Goal: Task Accomplishment & Management: Manage account settings

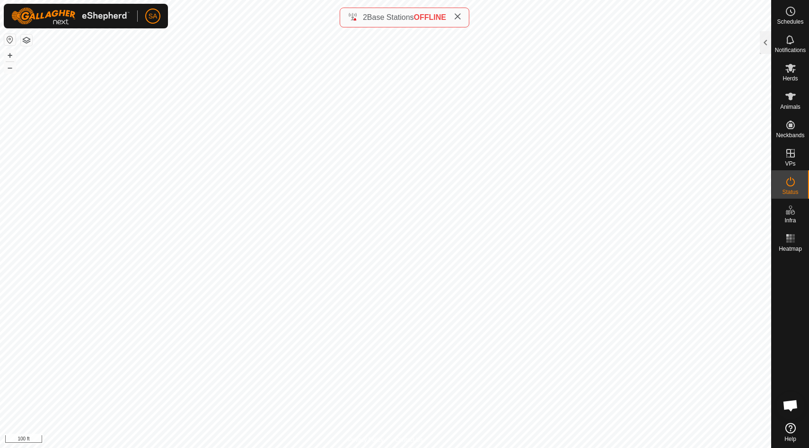
click at [459, 14] on icon at bounding box center [458, 17] width 8 height 8
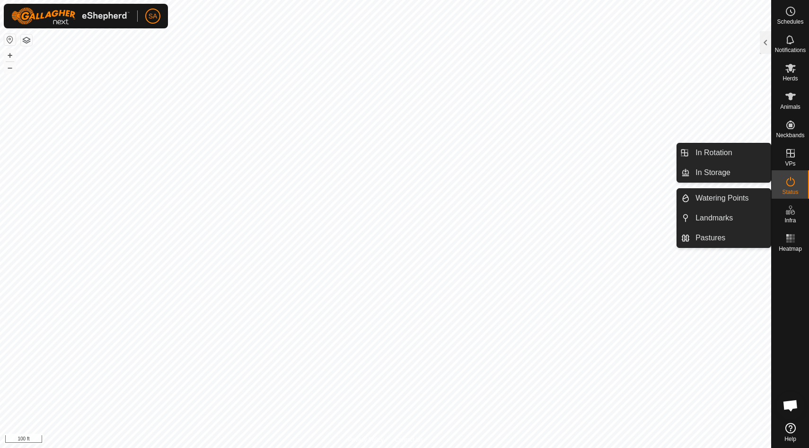
click at [789, 154] on icon at bounding box center [790, 153] width 11 height 11
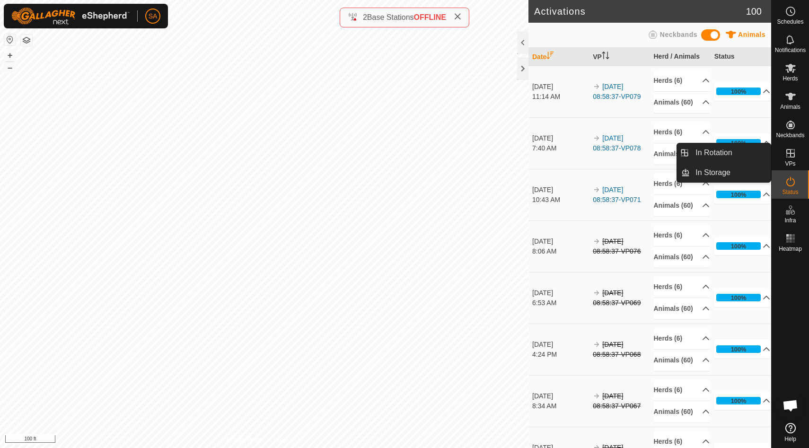
click at [792, 153] on icon at bounding box center [790, 153] width 9 height 9
click at [749, 149] on link "In Rotation" at bounding box center [730, 152] width 81 height 19
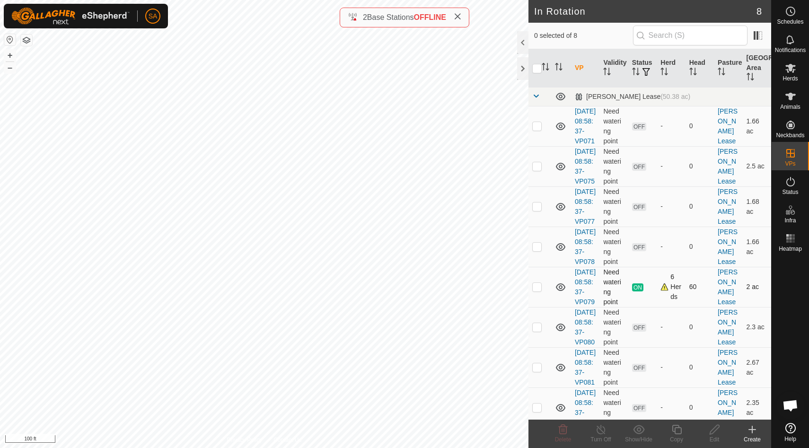
click at [539, 290] on p-checkbox at bounding box center [536, 287] width 9 height 8
checkbox input "true"
click at [679, 427] on icon at bounding box center [676, 429] width 9 height 9
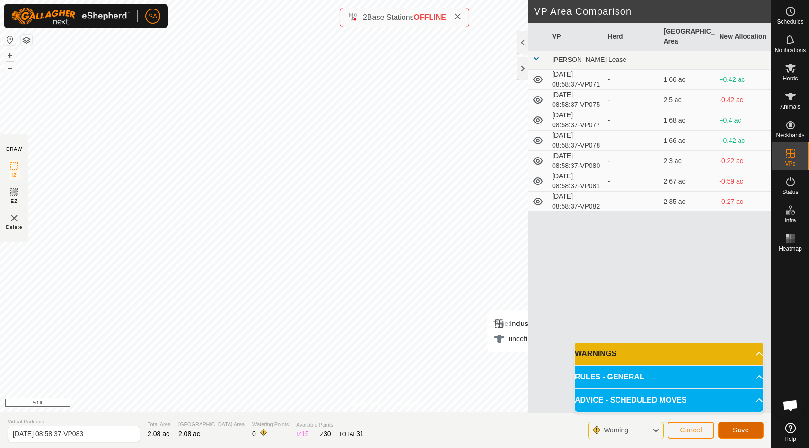
click at [741, 430] on span "Save" at bounding box center [741, 430] width 16 height 8
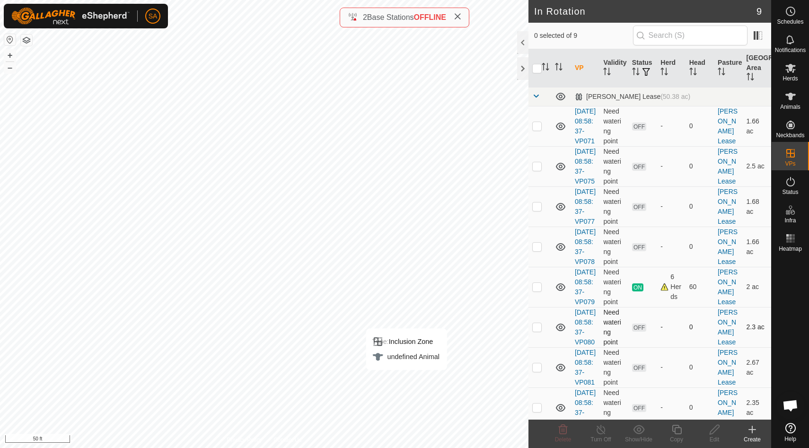
click at [537, 331] on p-checkbox at bounding box center [536, 327] width 9 height 8
checkbox input "false"
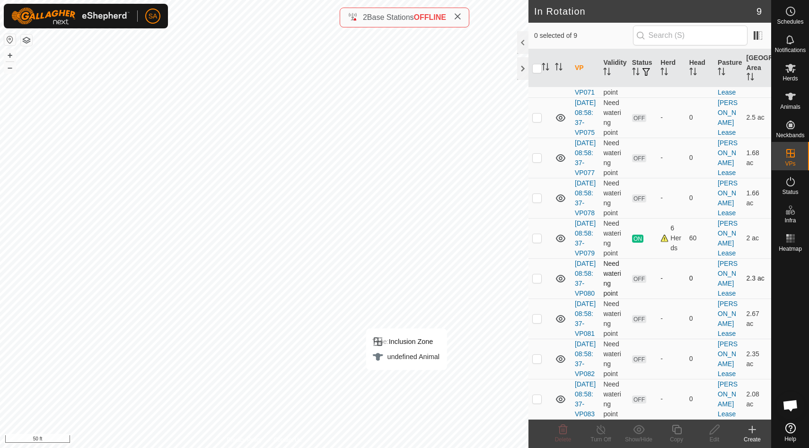
scroll to position [138, 0]
click at [539, 395] on p-checkbox at bounding box center [536, 399] width 9 height 8
checkbox input "true"
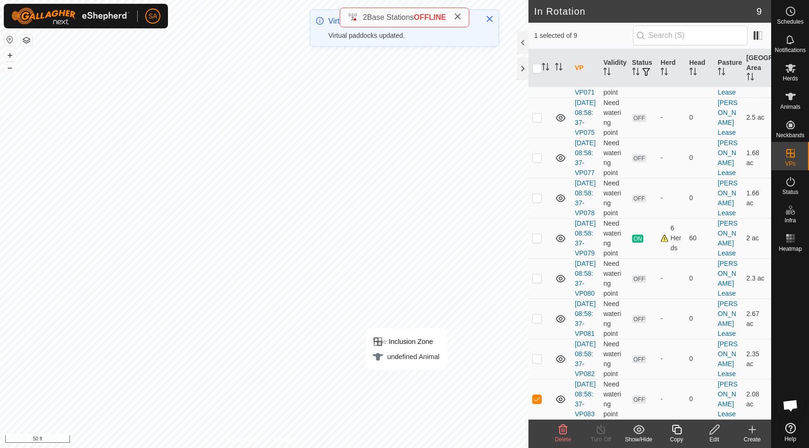
scroll to position [0, 0]
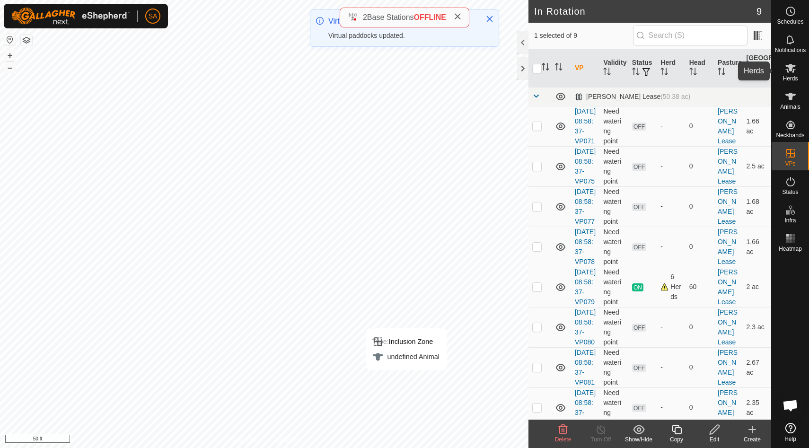
click at [792, 70] on icon at bounding box center [790, 67] width 11 height 11
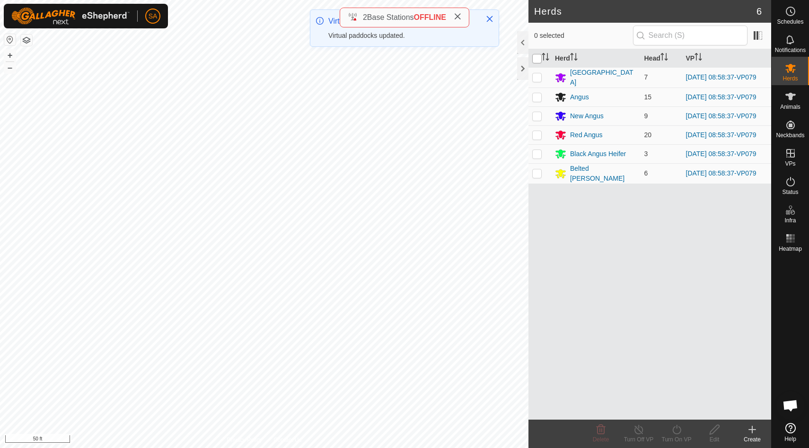
click at [536, 58] on input "checkbox" at bounding box center [536, 58] width 9 height 9
checkbox input "true"
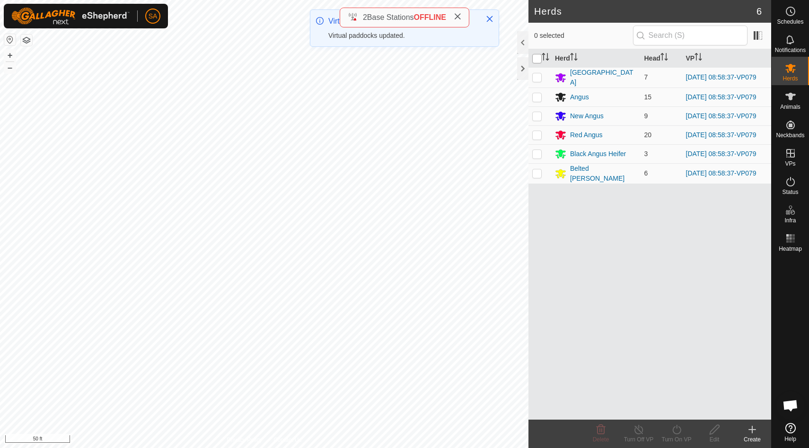
checkbox input "true"
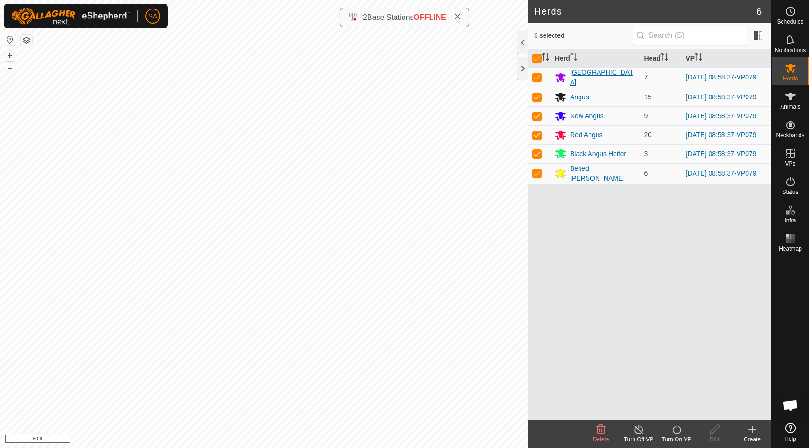
click at [599, 77] on div "[GEOGRAPHIC_DATA]" at bounding box center [603, 78] width 67 height 20
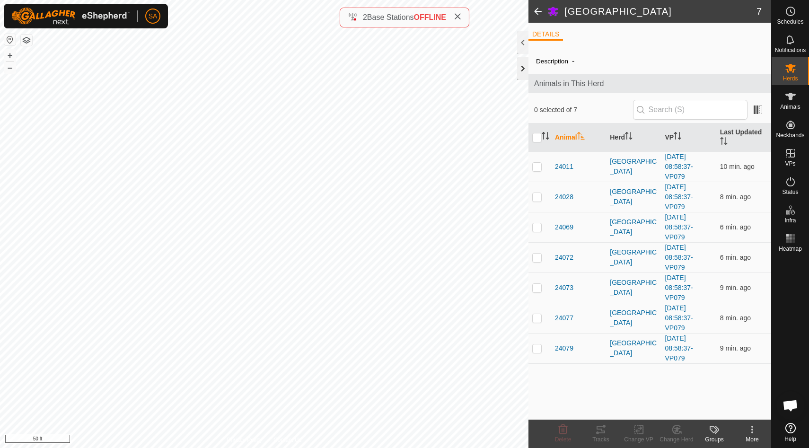
click at [524, 67] on div at bounding box center [522, 68] width 11 height 23
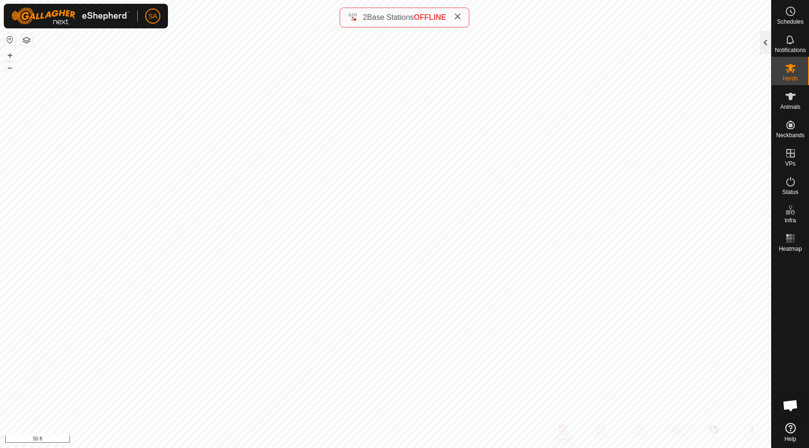
click at [767, 44] on div at bounding box center [765, 42] width 11 height 23
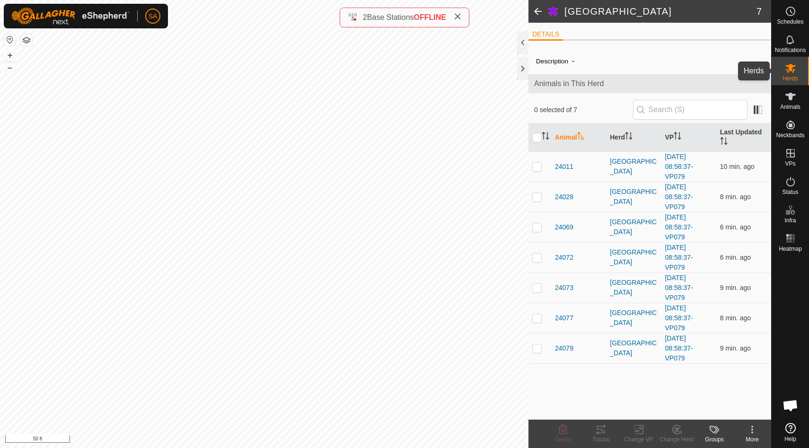
click at [792, 70] on icon at bounding box center [790, 67] width 11 height 11
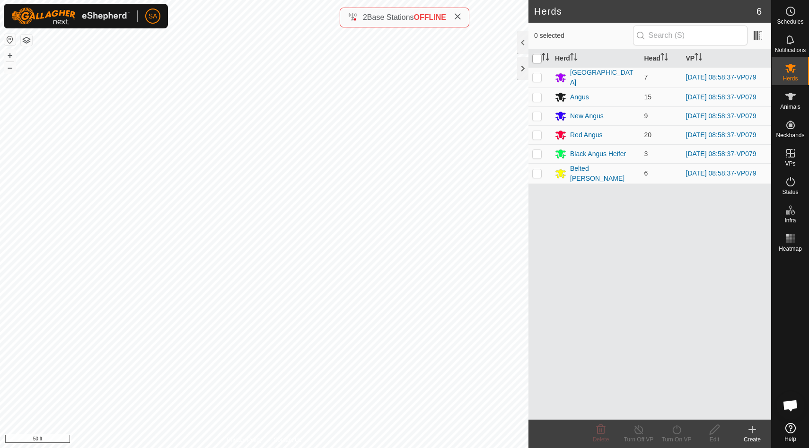
click at [538, 56] on input "checkbox" at bounding box center [536, 58] width 9 height 9
checkbox input "true"
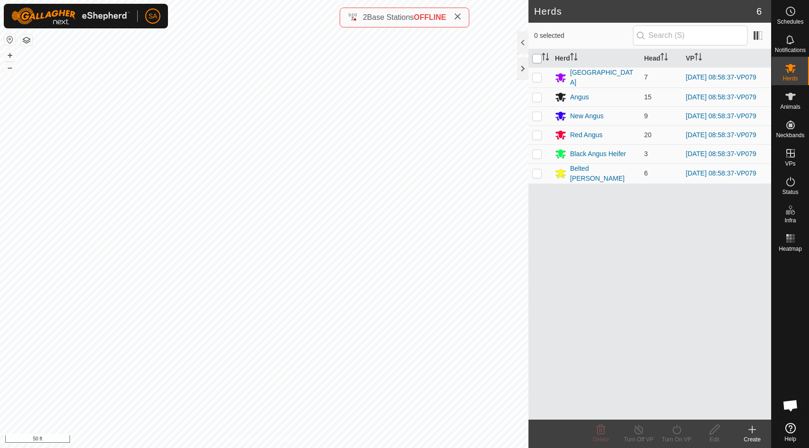
checkbox input "true"
click at [680, 429] on icon at bounding box center [676, 429] width 9 height 9
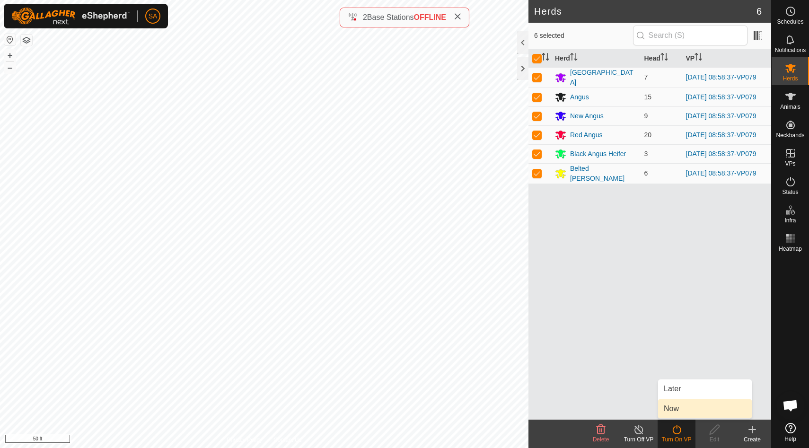
click at [680, 411] on link "Now" at bounding box center [705, 408] width 94 height 19
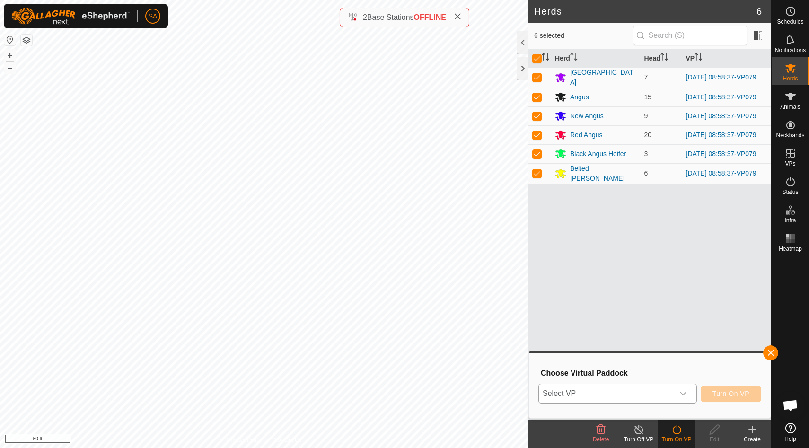
click at [683, 392] on icon "dropdown trigger" at bounding box center [683, 394] width 8 height 8
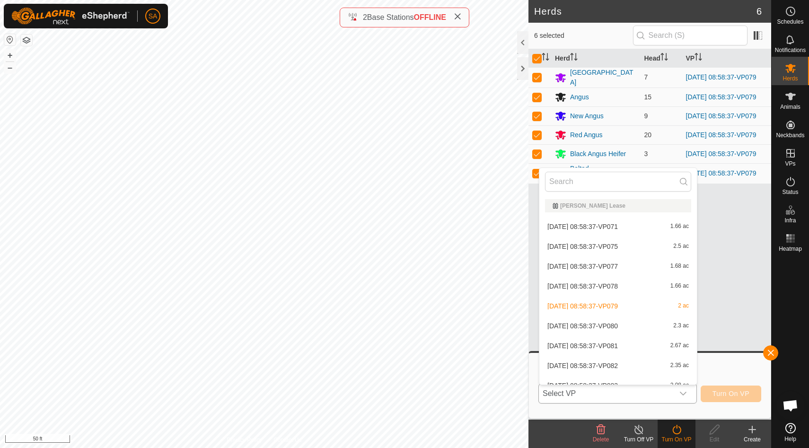
scroll to position [10, 0]
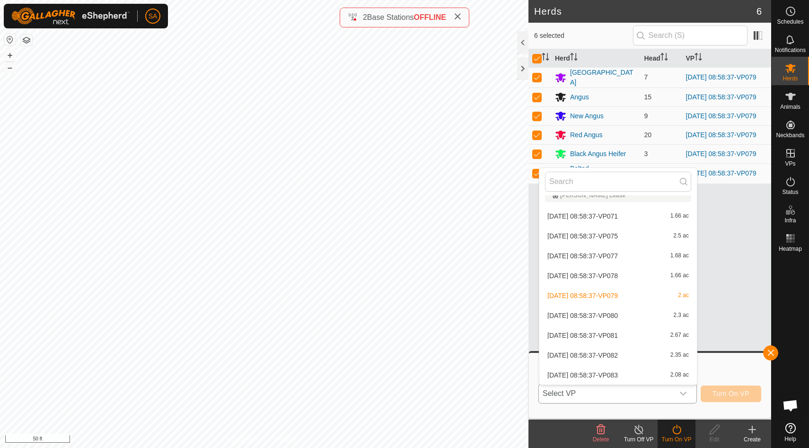
click at [632, 378] on li "[DATE] 08:58:37-VP083 2.08 ac" at bounding box center [618, 375] width 158 height 19
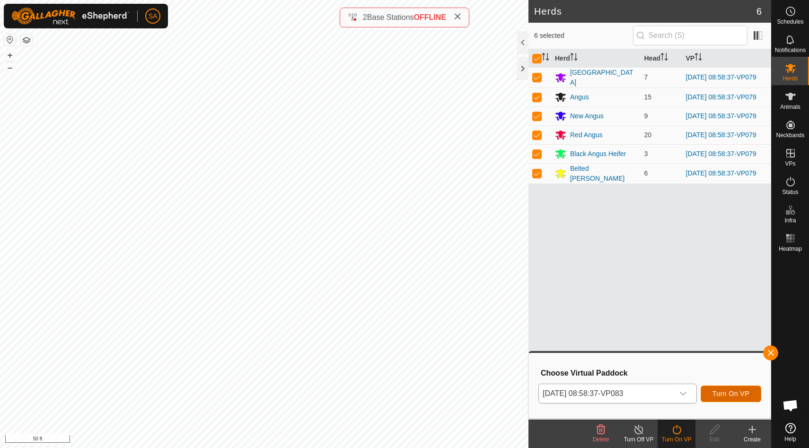
click at [728, 395] on span "Turn On VP" at bounding box center [730, 394] width 37 height 8
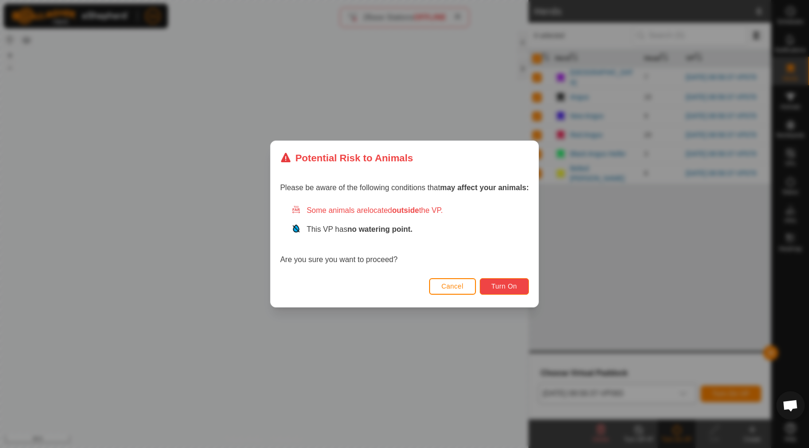
click at [512, 288] on span "Turn On" at bounding box center [505, 286] width 26 height 8
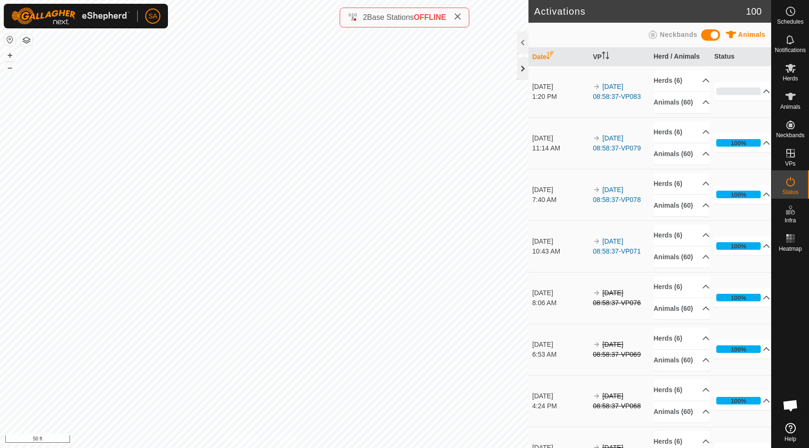
click at [523, 68] on div at bounding box center [522, 68] width 11 height 23
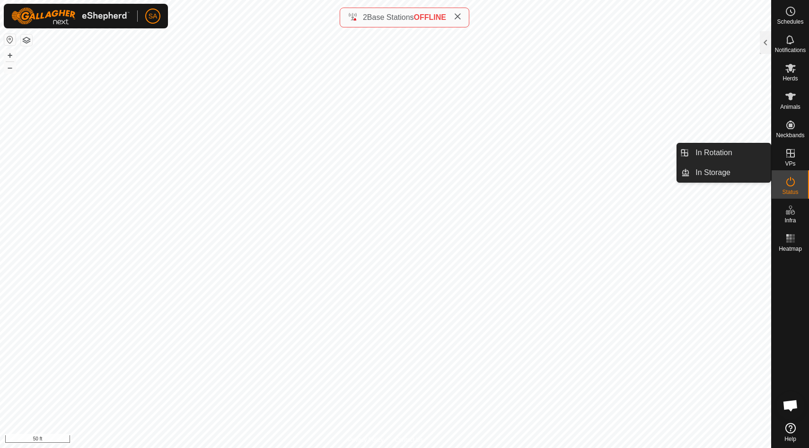
click at [791, 159] on es-virtualpaddocks-svg-icon at bounding box center [790, 153] width 17 height 15
click at [750, 150] on link "In Rotation" at bounding box center [730, 152] width 81 height 19
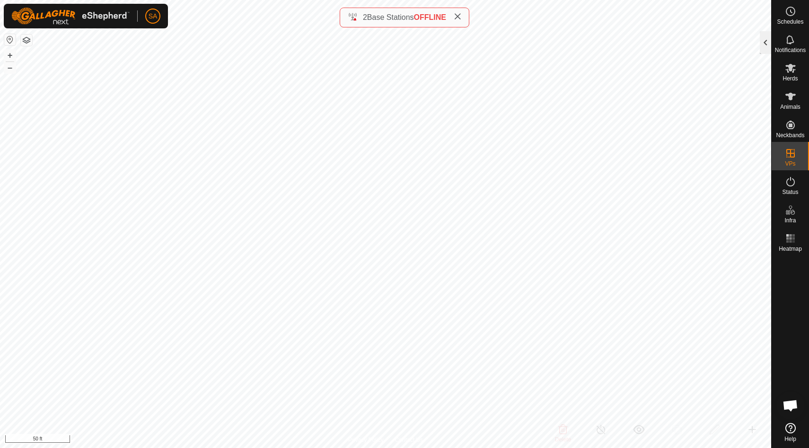
click at [764, 42] on div at bounding box center [765, 42] width 11 height 23
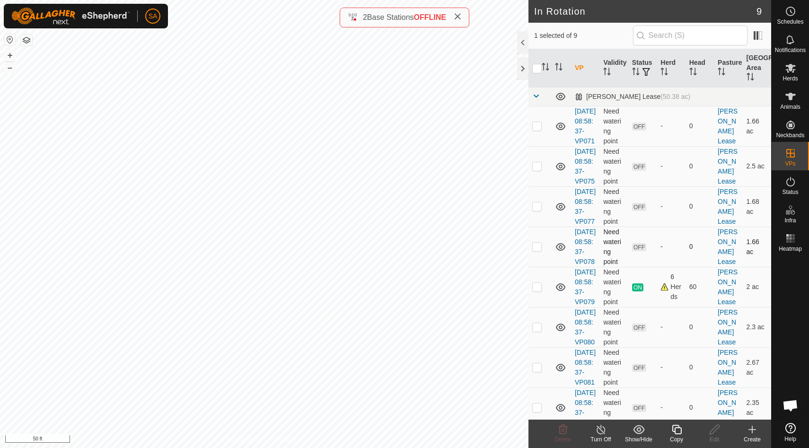
click at [537, 250] on p-checkbox at bounding box center [536, 247] width 9 height 8
checkbox input "false"
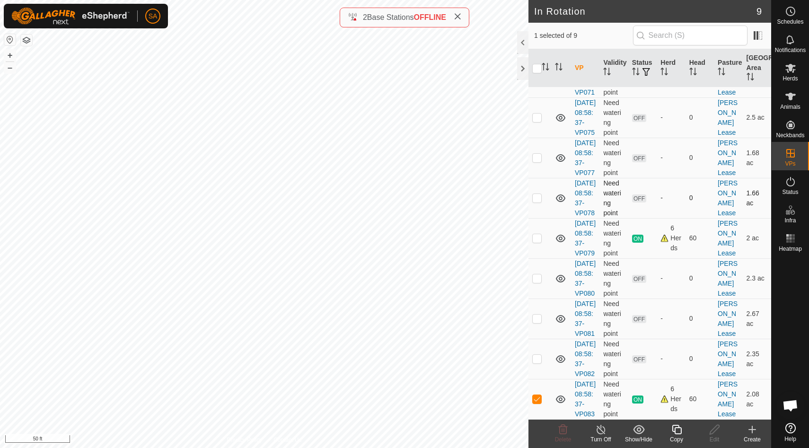
scroll to position [90, 0]
click at [537, 282] on p-checkbox at bounding box center [536, 278] width 9 height 8
click at [541, 282] on p-checkbox at bounding box center [536, 278] width 9 height 8
click at [536, 282] on p-checkbox at bounding box center [536, 278] width 9 height 8
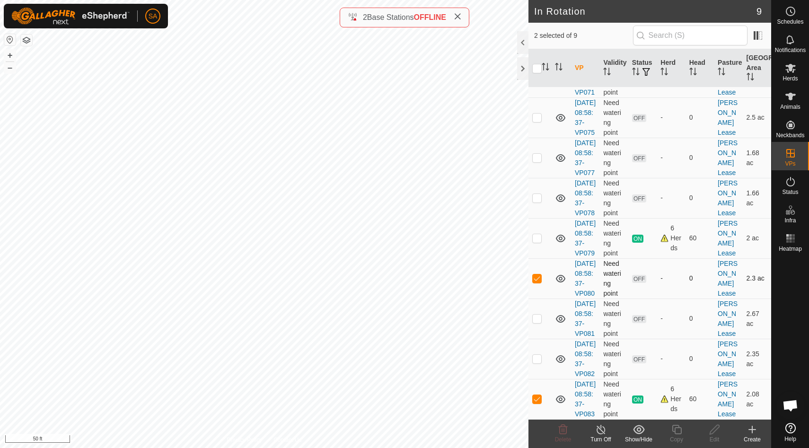
checkbox input "false"
click at [535, 395] on p-checkbox at bounding box center [536, 399] width 9 height 8
checkbox input "false"
click at [540, 274] on p-checkbox at bounding box center [536, 278] width 9 height 8
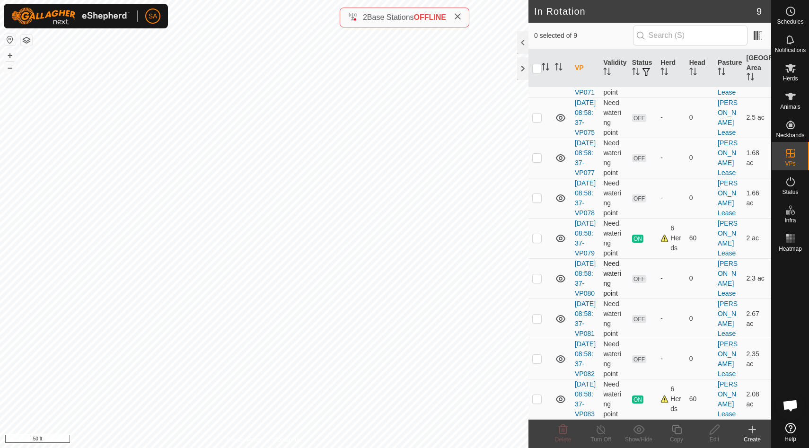
checkbox input "true"
click at [717, 431] on icon at bounding box center [715, 429] width 12 height 11
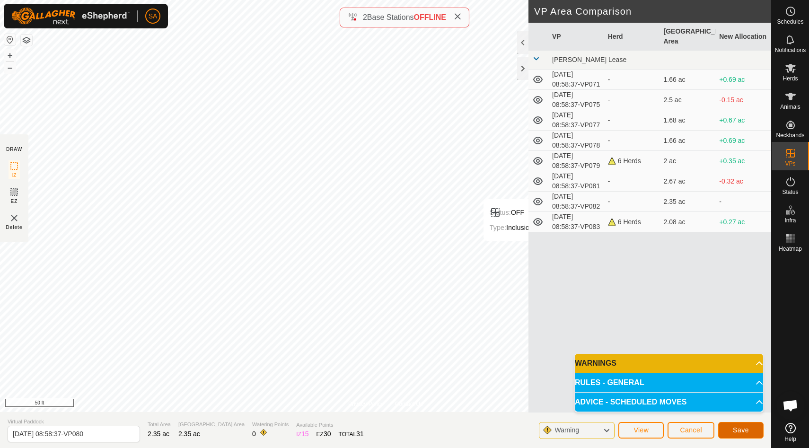
click at [742, 429] on span "Save" at bounding box center [741, 430] width 16 height 8
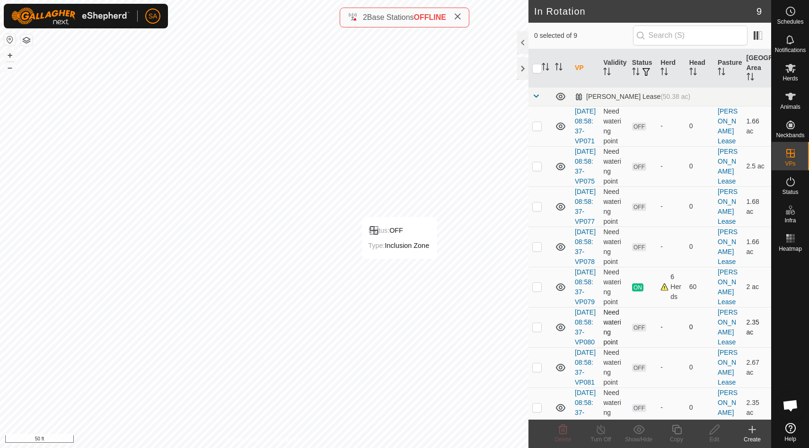
scroll to position [138, 0]
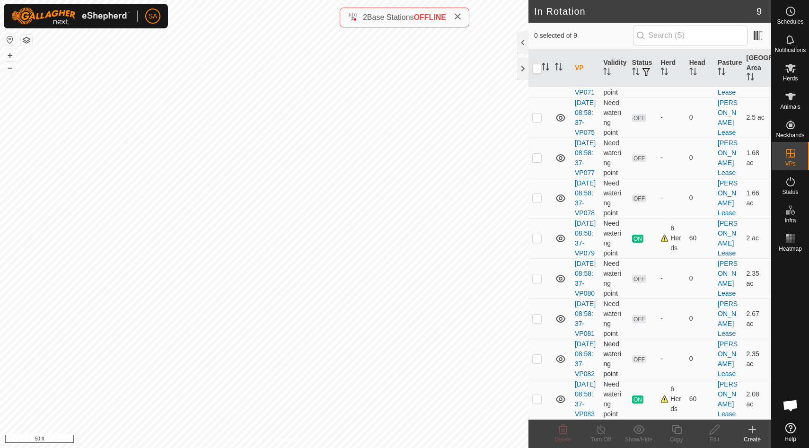
click at [536, 355] on p-checkbox at bounding box center [536, 359] width 9 height 8
checkbox input "false"
click at [540, 315] on p-checkbox at bounding box center [536, 319] width 9 height 8
checkbox input "true"
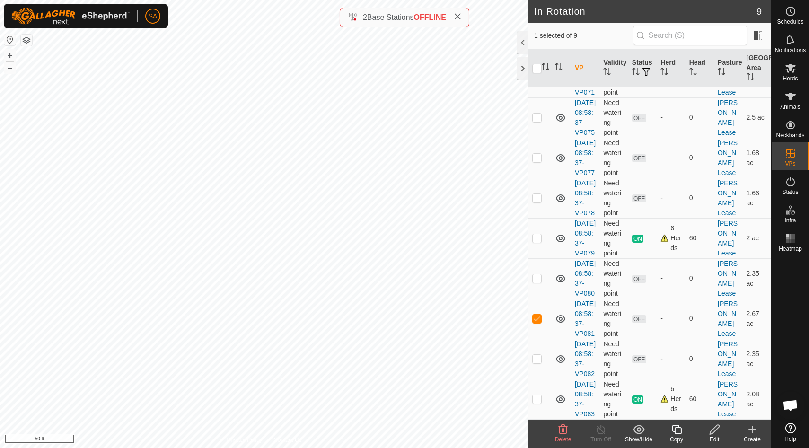
click at [717, 430] on icon at bounding box center [715, 429] width 12 height 11
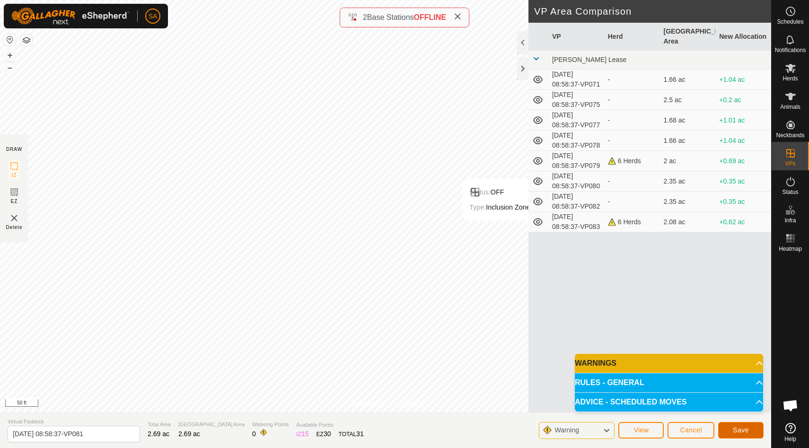
click at [746, 431] on span "Save" at bounding box center [741, 430] width 16 height 8
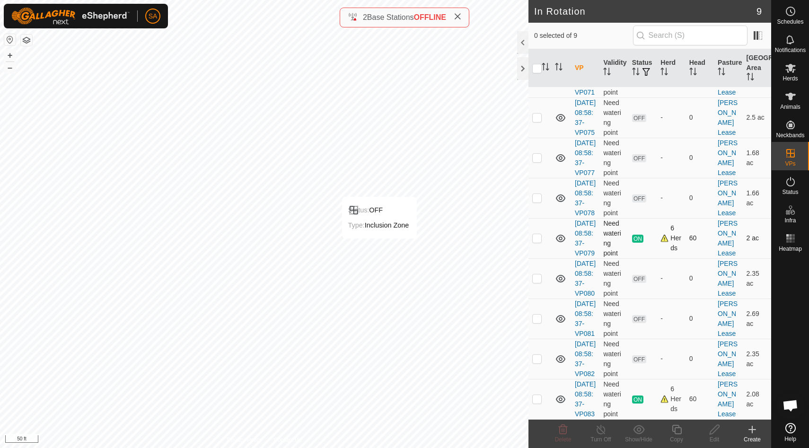
scroll to position [138, 0]
click at [538, 274] on p-checkbox at bounding box center [536, 278] width 9 height 8
checkbox input "true"
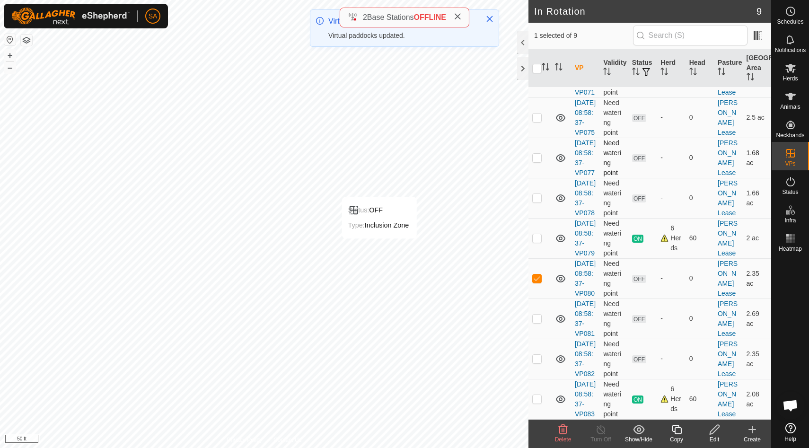
scroll to position [0, 0]
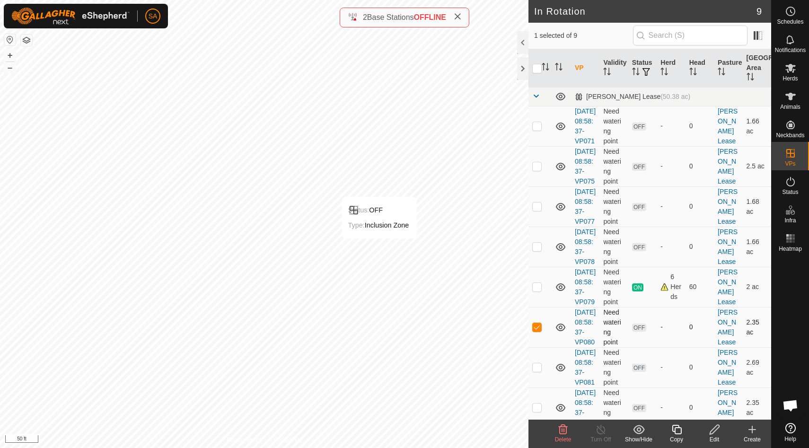
click at [536, 331] on p-checkbox at bounding box center [536, 327] width 9 height 8
checkbox input "false"
click at [537, 170] on p-checkbox at bounding box center [536, 166] width 9 height 8
checkbox input "true"
click at [713, 430] on icon at bounding box center [715, 429] width 12 height 11
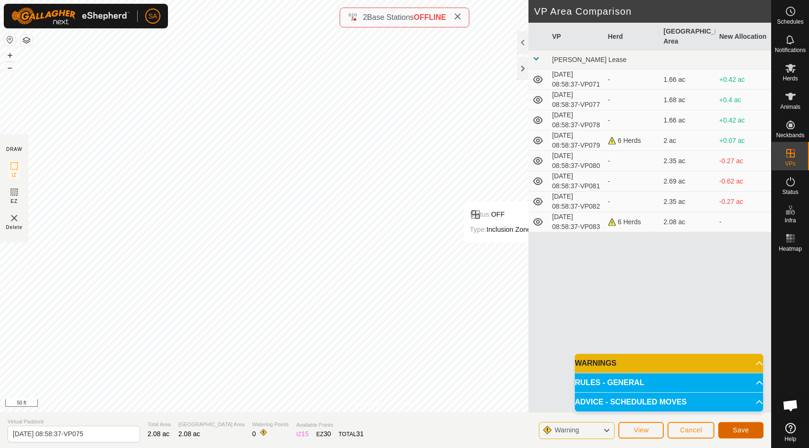
click at [744, 429] on span "Save" at bounding box center [741, 430] width 16 height 8
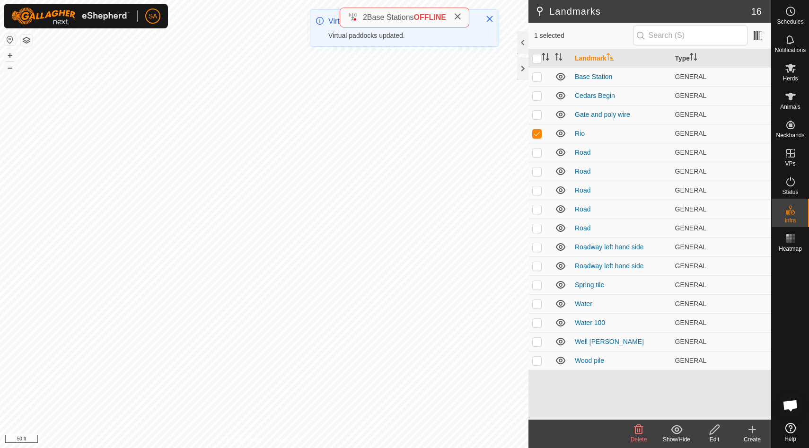
click at [713, 430] on icon at bounding box center [715, 429] width 12 height 11
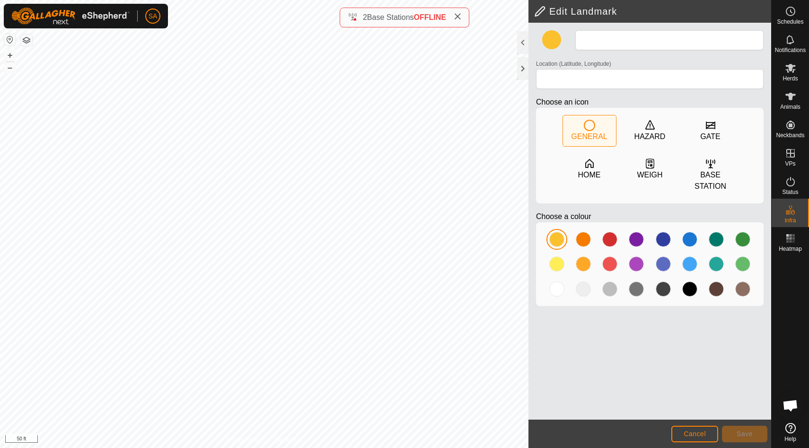
type input "Rio"
type input "44.284340, -72.155126"
click at [745, 433] on span "Save" at bounding box center [745, 434] width 16 height 8
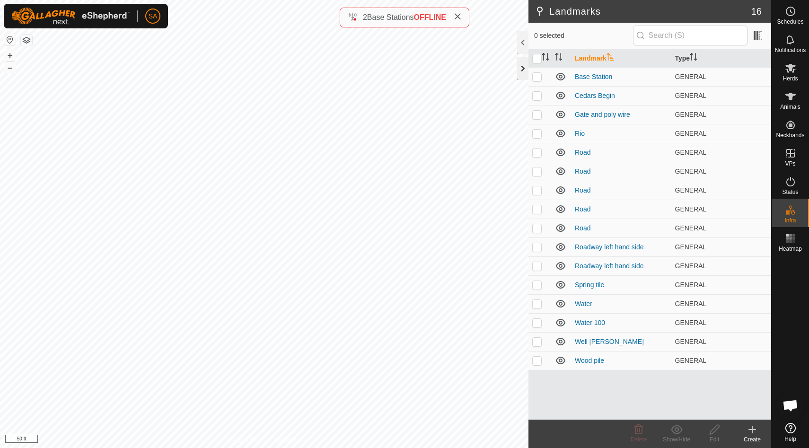
click at [522, 67] on div at bounding box center [522, 68] width 11 height 23
